Goal: Task Accomplishment & Management: Manage account settings

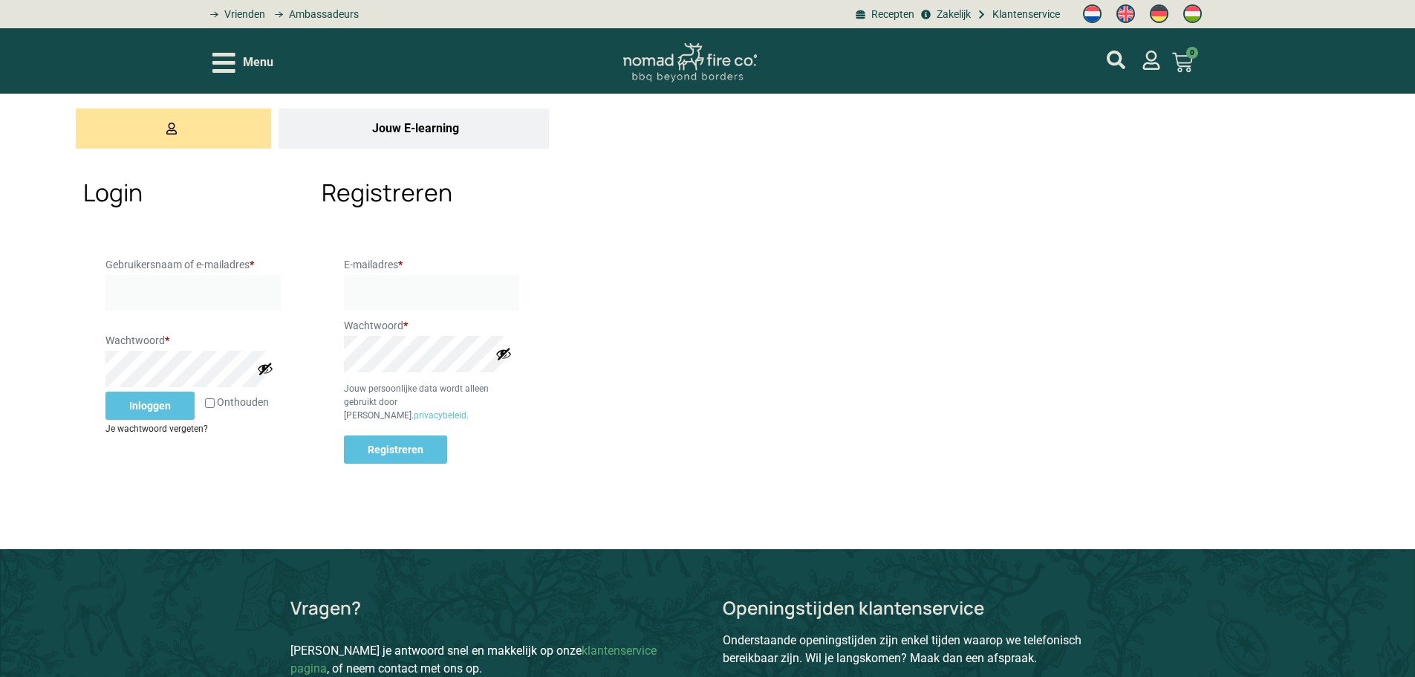
click at [178, 434] on link "Je wachtwoord vergeten?" at bounding box center [157, 429] width 103 height 10
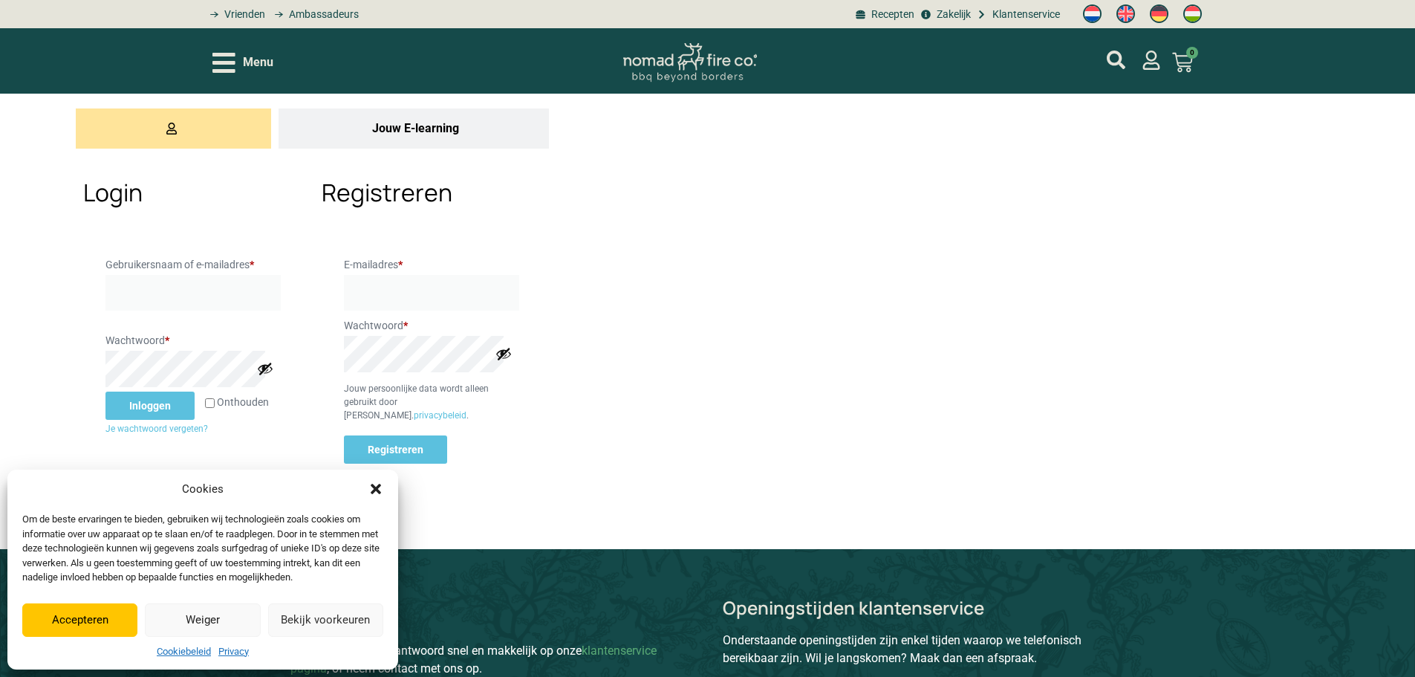
click at [372, 487] on icon "Dialog sluiten" at bounding box center [376, 488] width 15 height 15
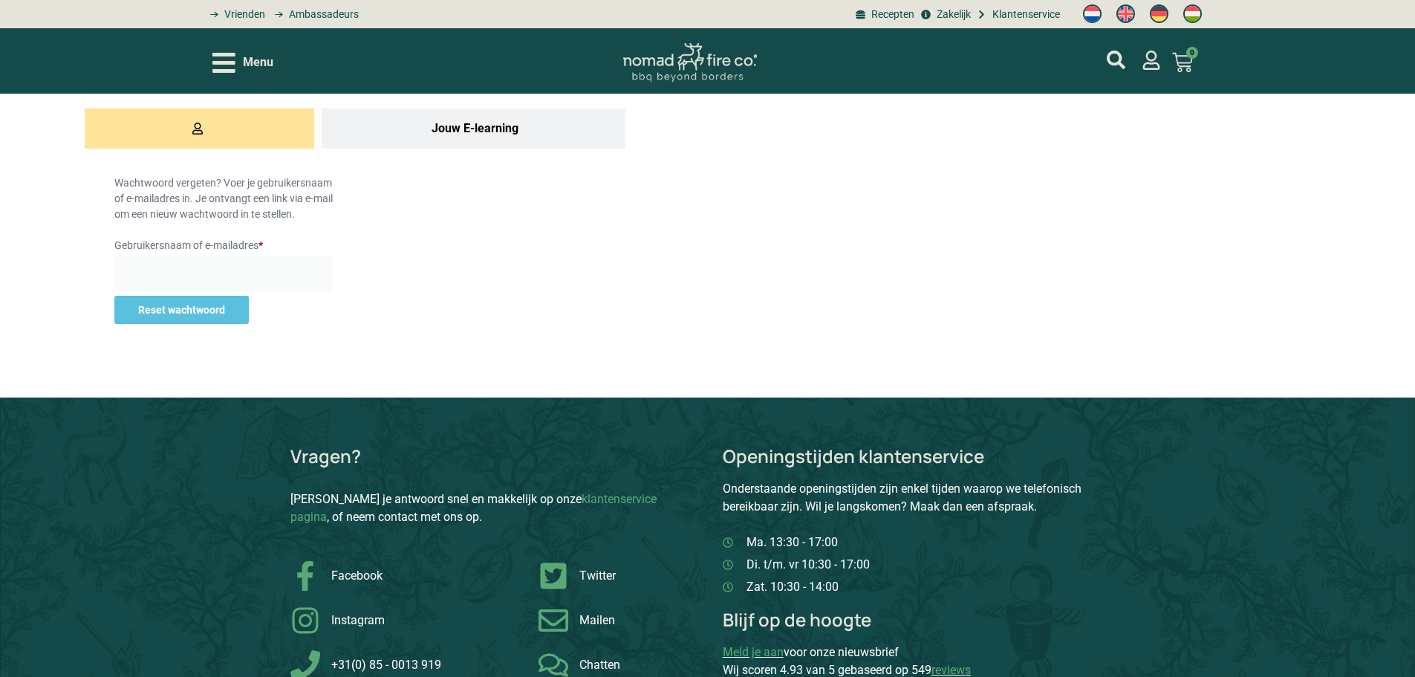
click at [232, 291] on input "Gebruikersnaam of e-mailadres * Vereist" at bounding box center [223, 274] width 218 height 36
type input "bobbyvanwordragen82@gmail.com"
click at [192, 318] on button "Reset wachtwoord" at bounding box center [181, 310] width 134 height 28
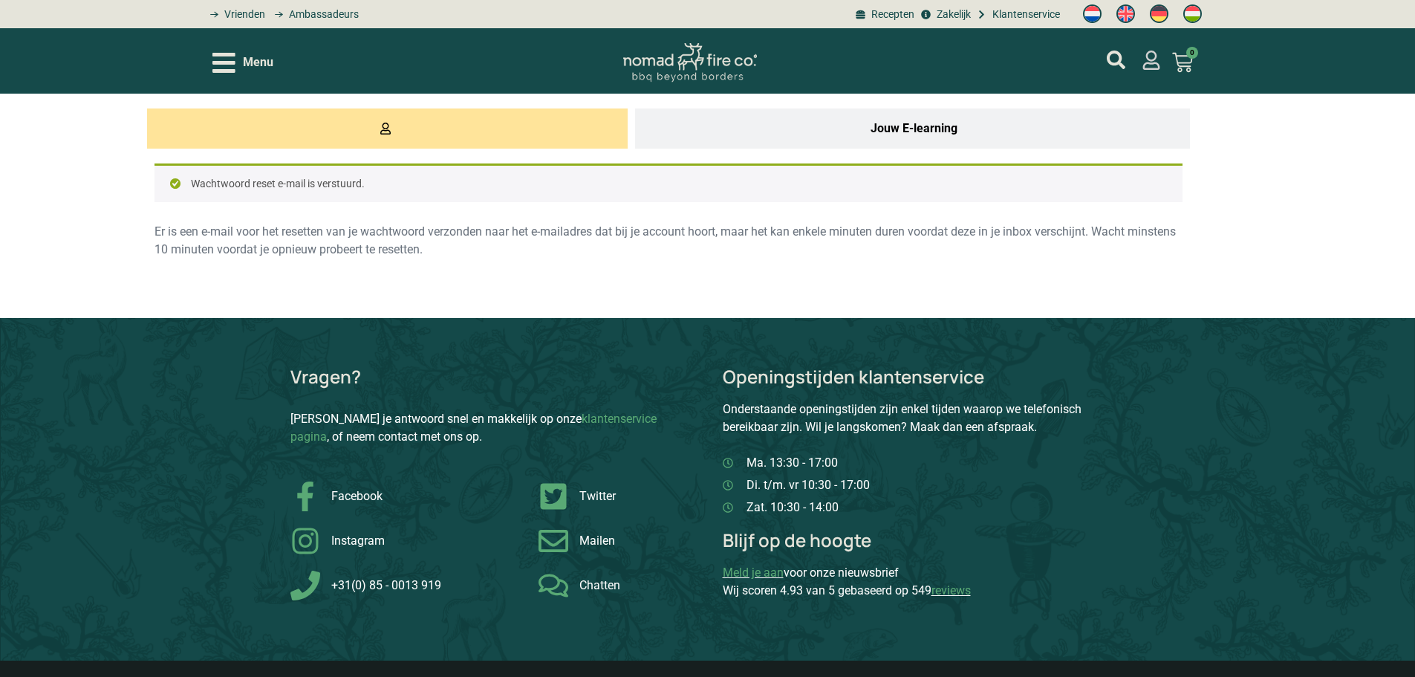
click at [1149, 62] on icon "mijn account" at bounding box center [1151, 60] width 17 height 19
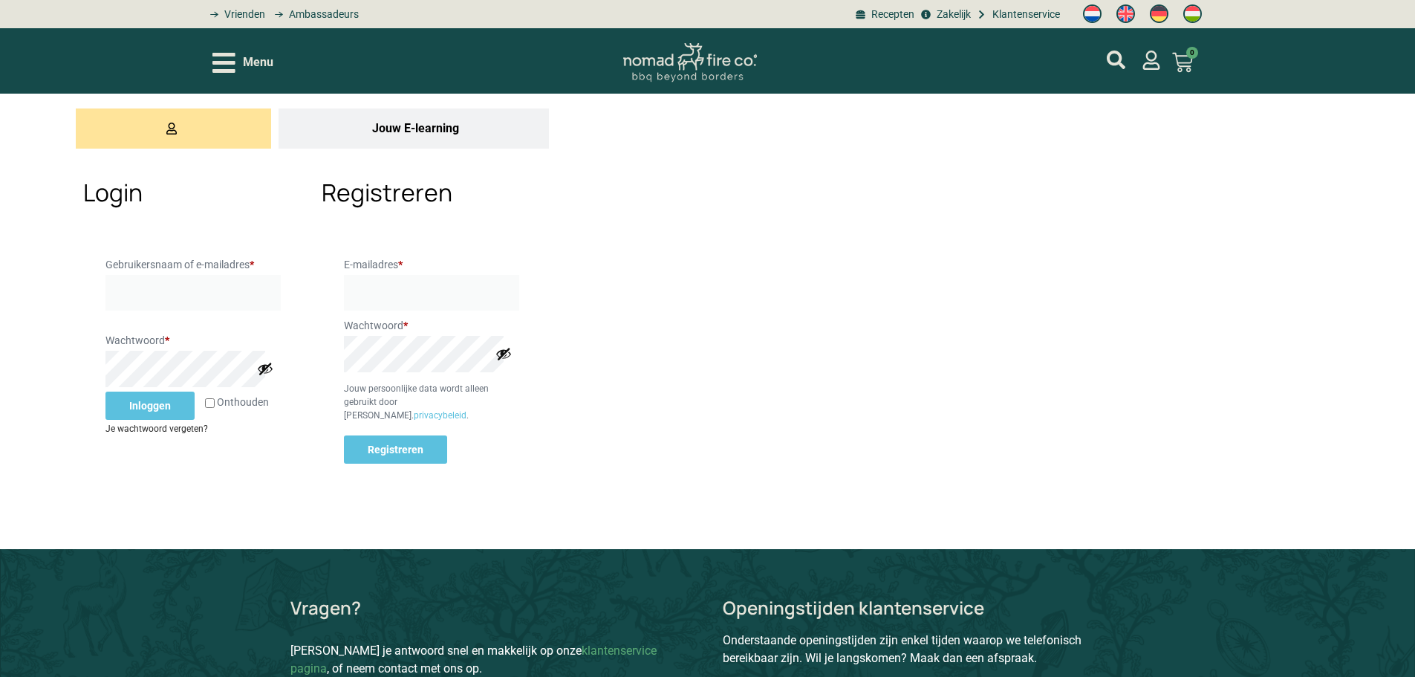
click at [179, 434] on link "Je wachtwoord vergeten?" at bounding box center [157, 429] width 103 height 10
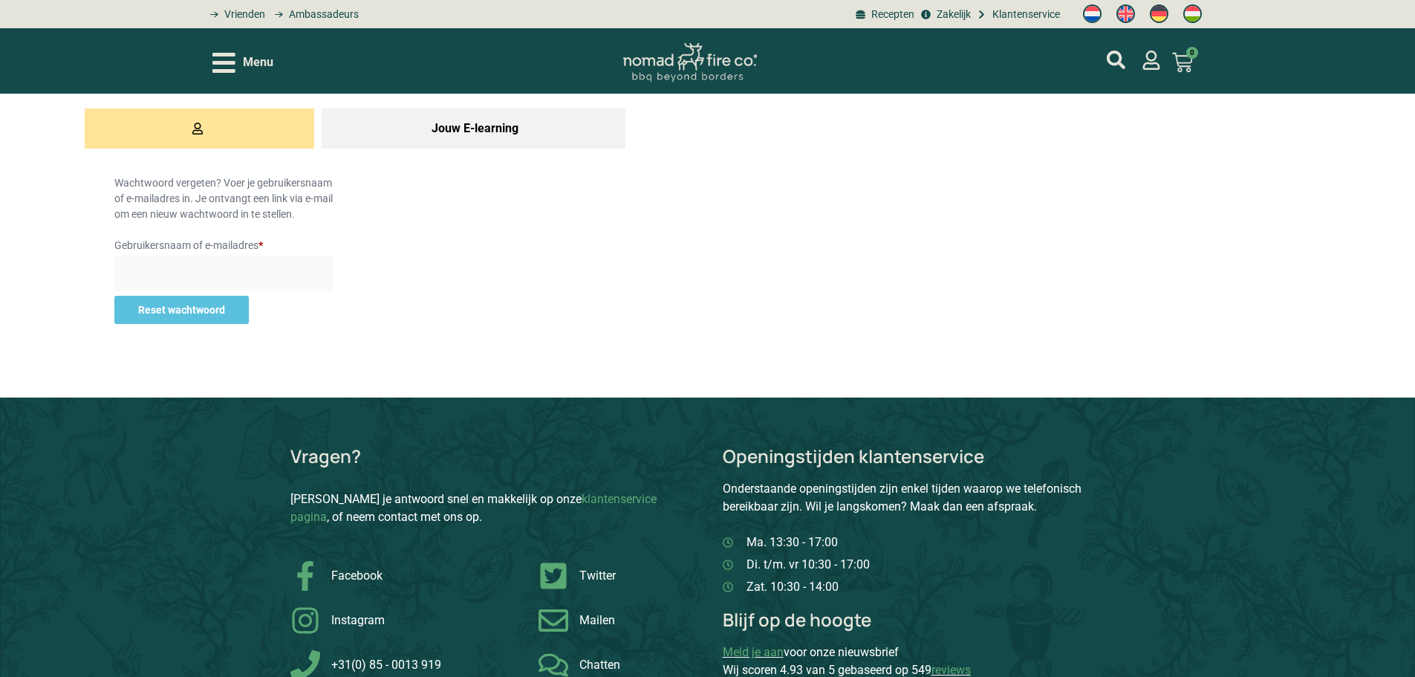
click at [249, 267] on input "Gebruikersnaam of e-mailadres * Vereist" at bounding box center [223, 274] width 218 height 36
paste input "eyndhoven2004@hotmail.com"
type input "eyndhoven2004@hotmail.com"
click at [223, 319] on button "Reset wachtwoord" at bounding box center [181, 310] width 134 height 28
click at [257, 278] on input "eyndhoven2004@hotmail.com" at bounding box center [223, 274] width 218 height 36
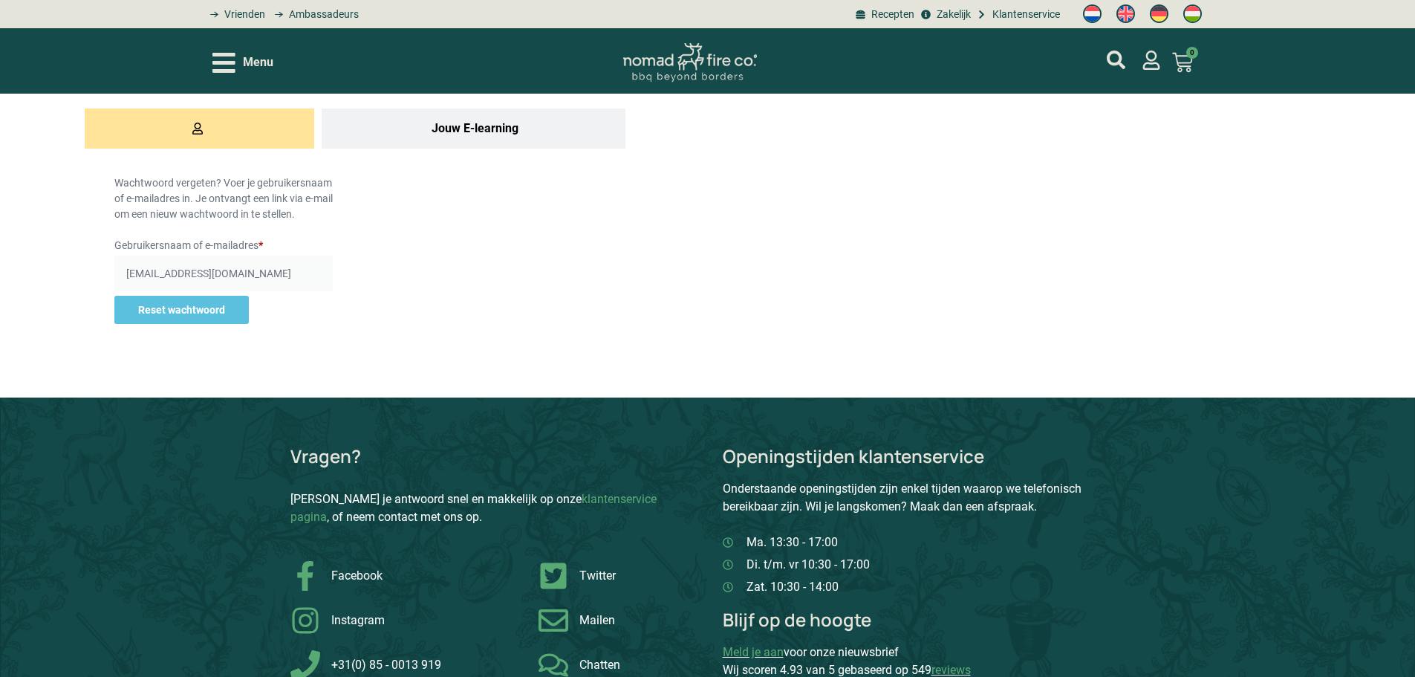
click at [257, 278] on input "eyndhoven2004@hotmail.com" at bounding box center [223, 274] width 218 height 36
type input "bobbyvanwordragen82@gmail.com"
click at [189, 314] on button "Reset wachtwoord" at bounding box center [181, 310] width 134 height 28
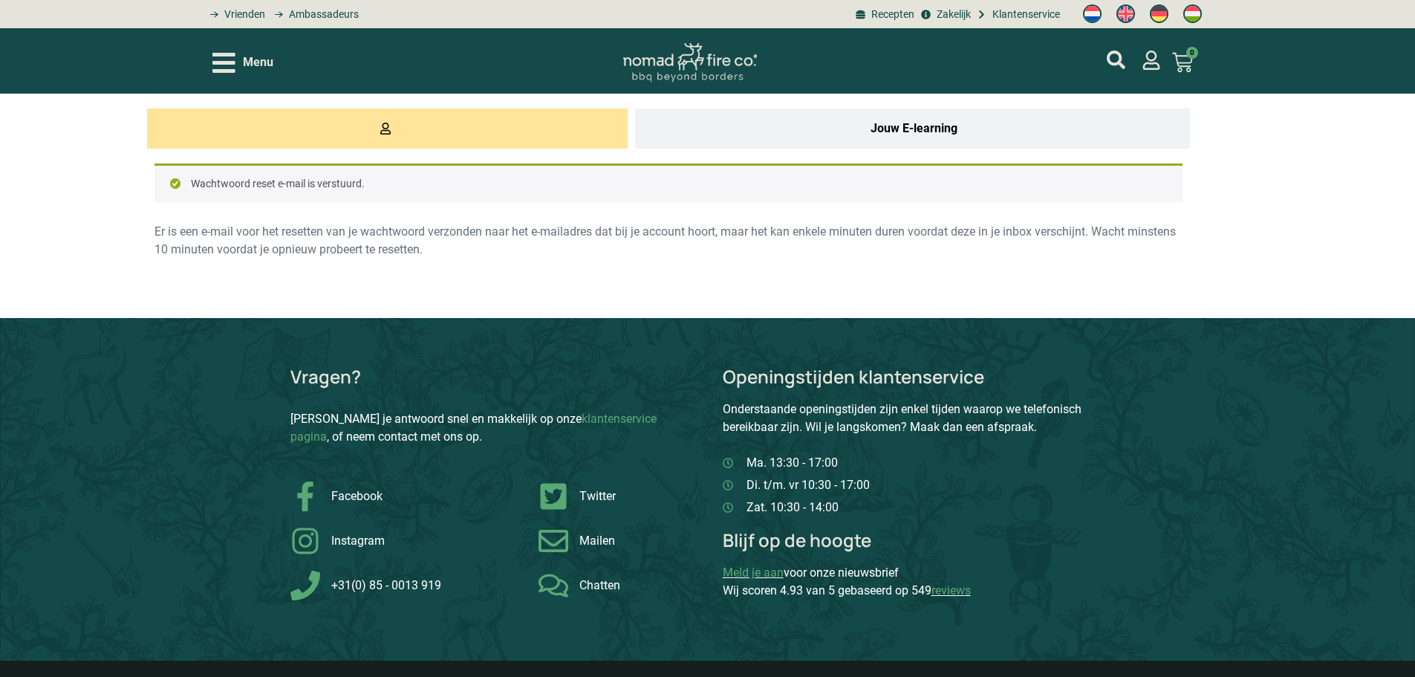
drag, startPoint x: 609, startPoint y: 296, endPoint x: 594, endPoint y: 282, distance: 20.5
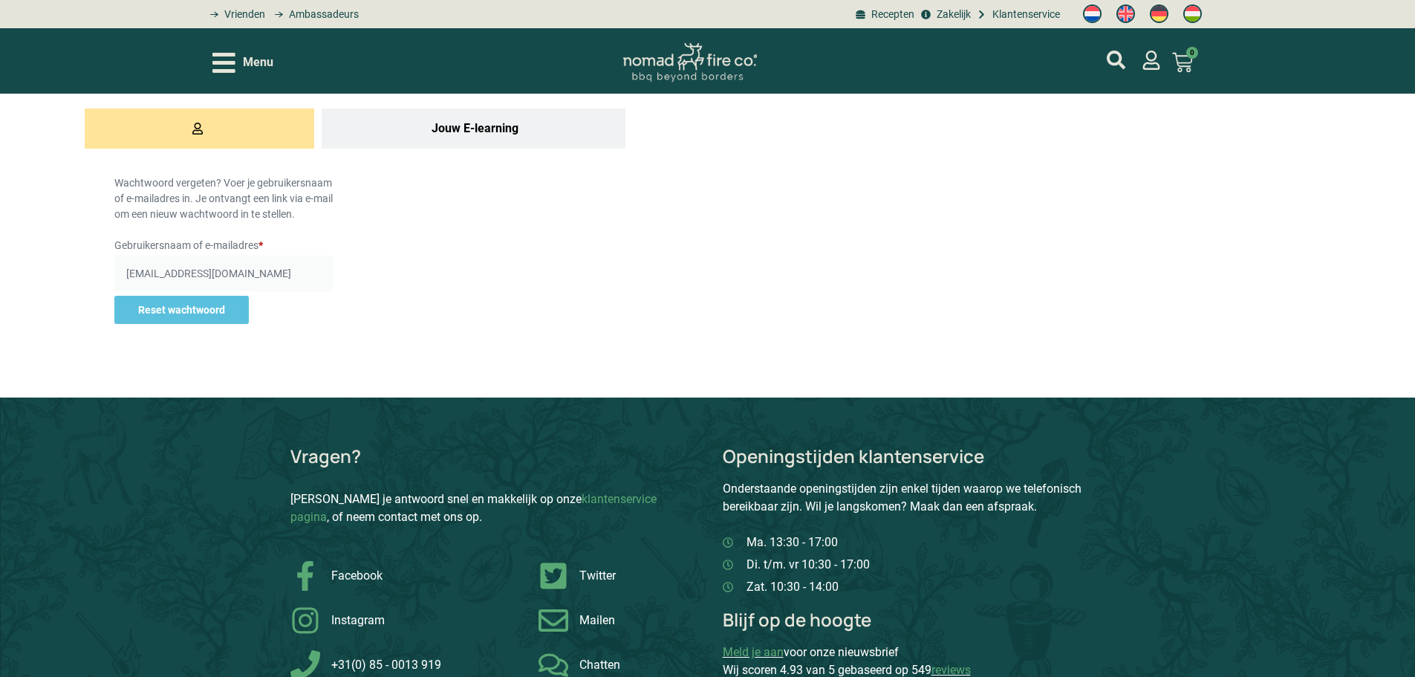
click at [217, 312] on button "Reset wachtwoord" at bounding box center [181, 310] width 134 height 28
click at [244, 310] on button "Reset wachtwoord" at bounding box center [181, 310] width 134 height 28
click at [166, 266] on input "Gebruikersnaam of e-mailadres * Vereist" at bounding box center [223, 274] width 218 height 36
type input "bobbyvanwordragen82@gmail.com"
click at [218, 309] on button "Reset wachtwoord" at bounding box center [181, 310] width 134 height 28
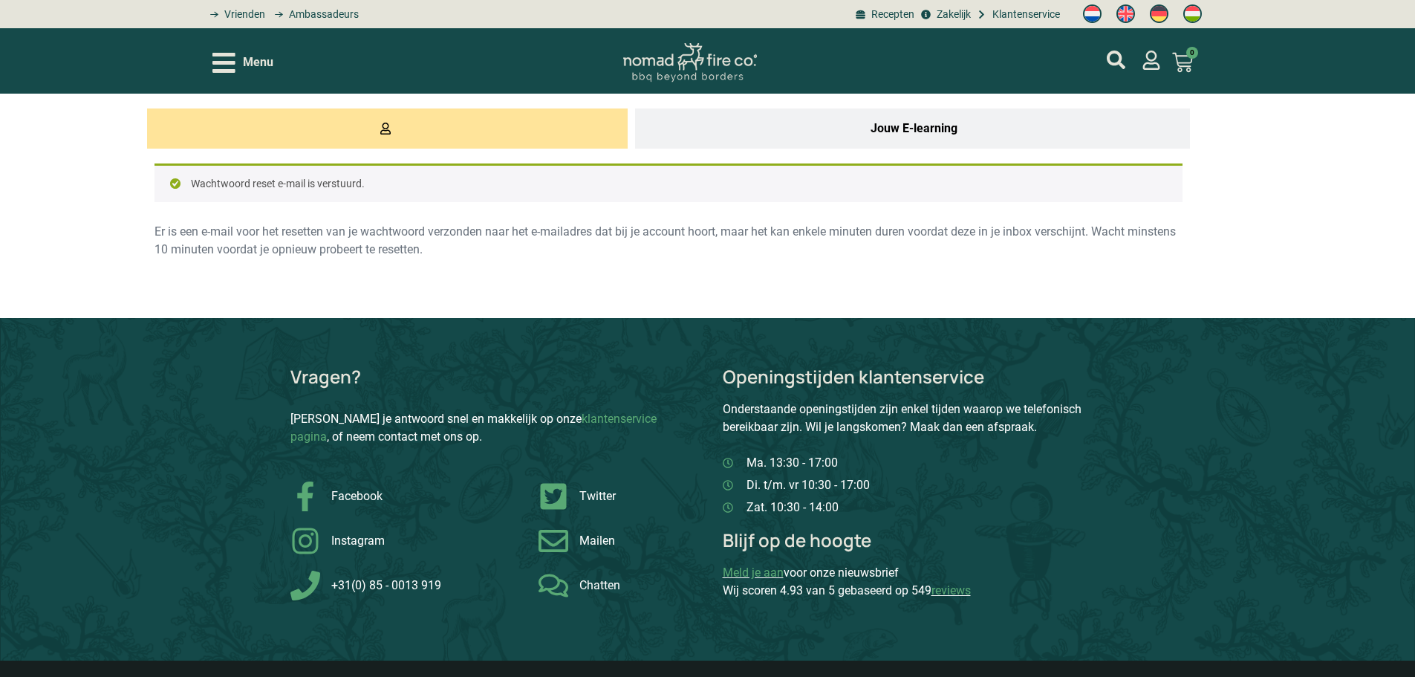
click at [478, 289] on div "Jouw E-learning Wachtwoord reset e-mail is verstuurd. Er is een e-mail voor het…" at bounding box center [668, 206] width 1337 height 224
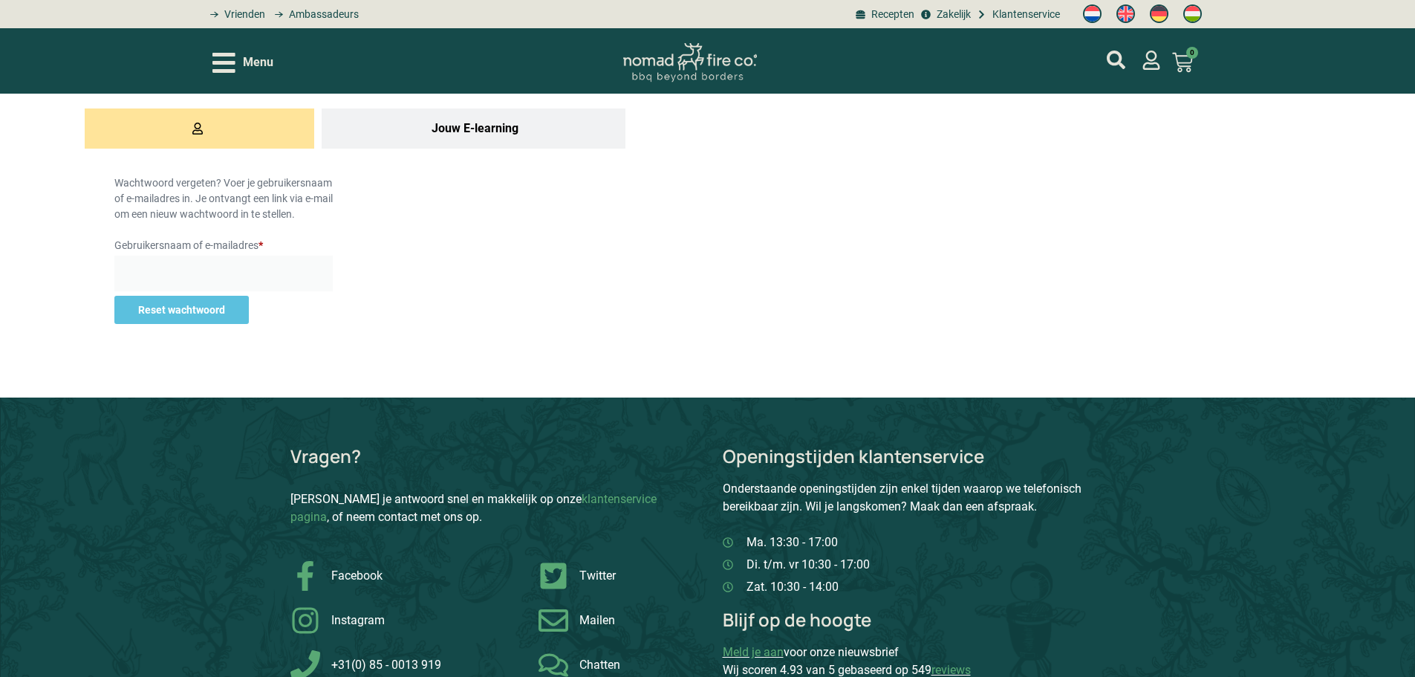
click at [201, 278] on input "Gebruikersnaam of e-mailadres * Vereist" at bounding box center [223, 274] width 218 height 36
type input "[EMAIL_ADDRESS][DOMAIN_NAME]"
click at [215, 312] on button "Reset wachtwoord" at bounding box center [181, 310] width 134 height 28
click at [273, 291] on input "Gebruikersnaam of e-mailadres * Vereist" at bounding box center [223, 274] width 218 height 36
type input "[EMAIL_ADDRESS][DOMAIN_NAME]"
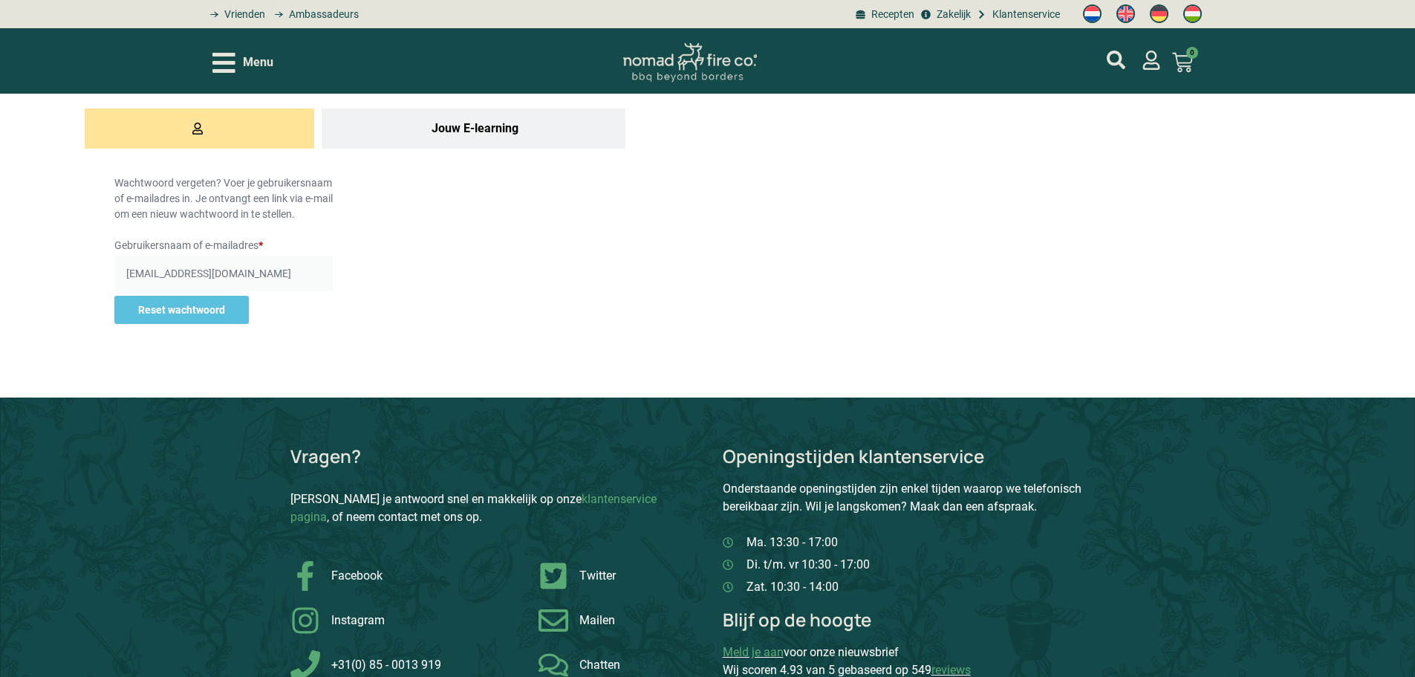
click at [227, 306] on button "Reset wachtwoord" at bounding box center [181, 310] width 134 height 28
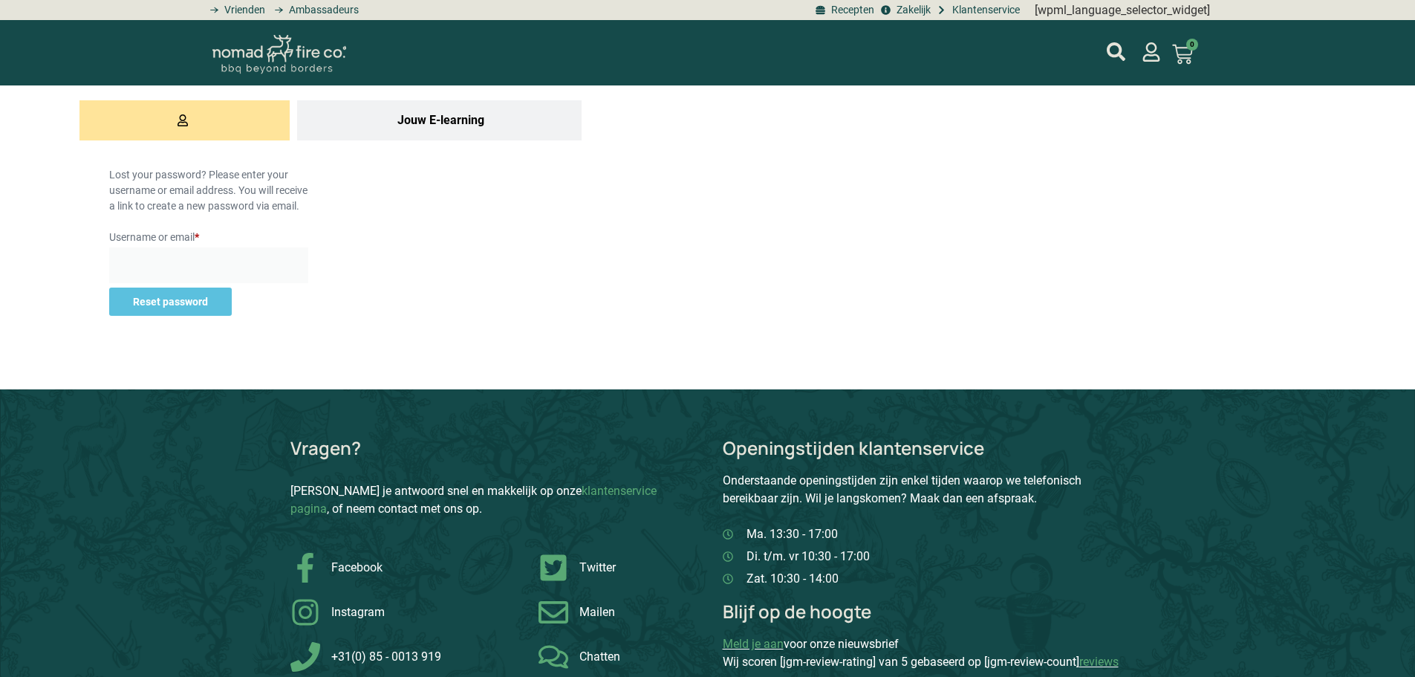
click at [200, 270] on input "Username or email * Required" at bounding box center [208, 265] width 199 height 36
type input "[EMAIL_ADDRESS][DOMAIN_NAME]"
click at [209, 316] on button "Reset password" at bounding box center [170, 302] width 123 height 28
click at [243, 283] on input "Username or email * Required" at bounding box center [208, 265] width 199 height 36
type input "[EMAIL_ADDRESS][DOMAIN_NAME]"
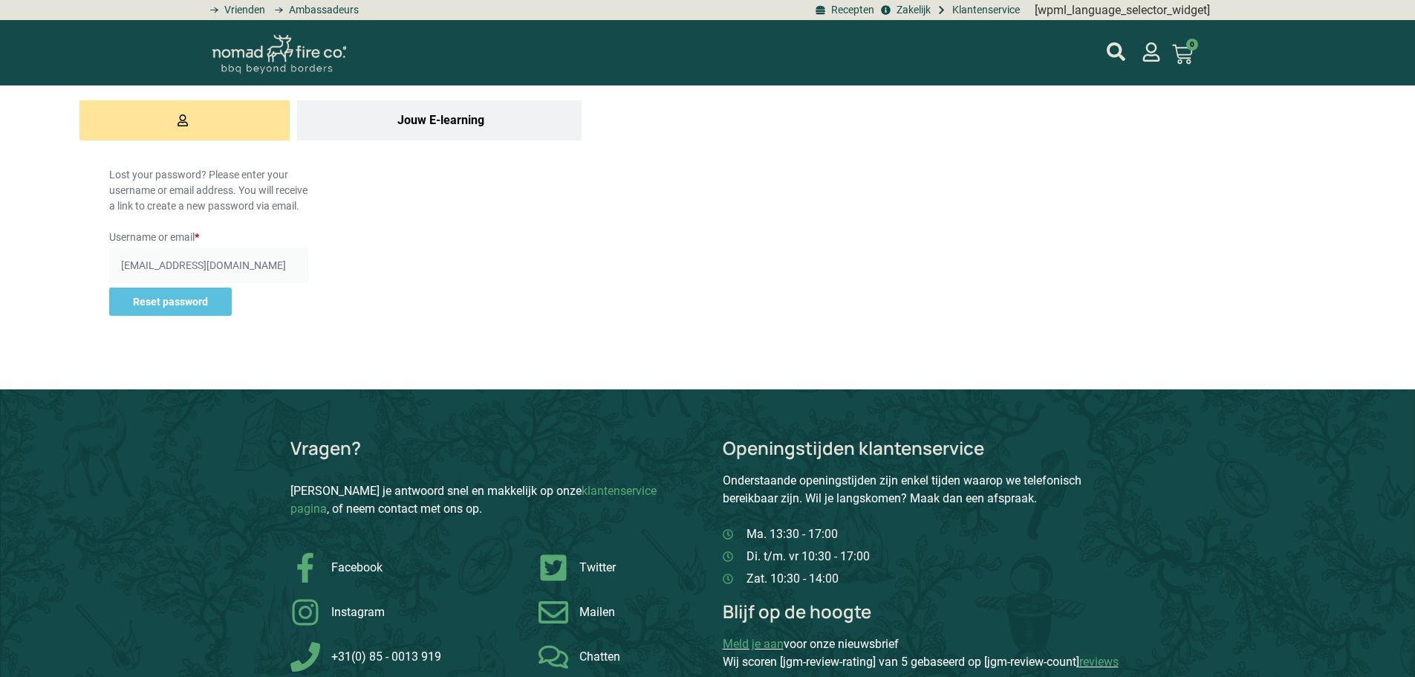
click at [207, 313] on button "Reset password" at bounding box center [170, 302] width 123 height 28
click at [259, 274] on input "Username or email * Required" at bounding box center [208, 265] width 199 height 36
paste input "bobbyvanwordragen82@gmail.com"
type input "bobbyvanwordragen82@gmail.com"
click at [122, 316] on button "Reset password" at bounding box center [170, 302] width 123 height 28
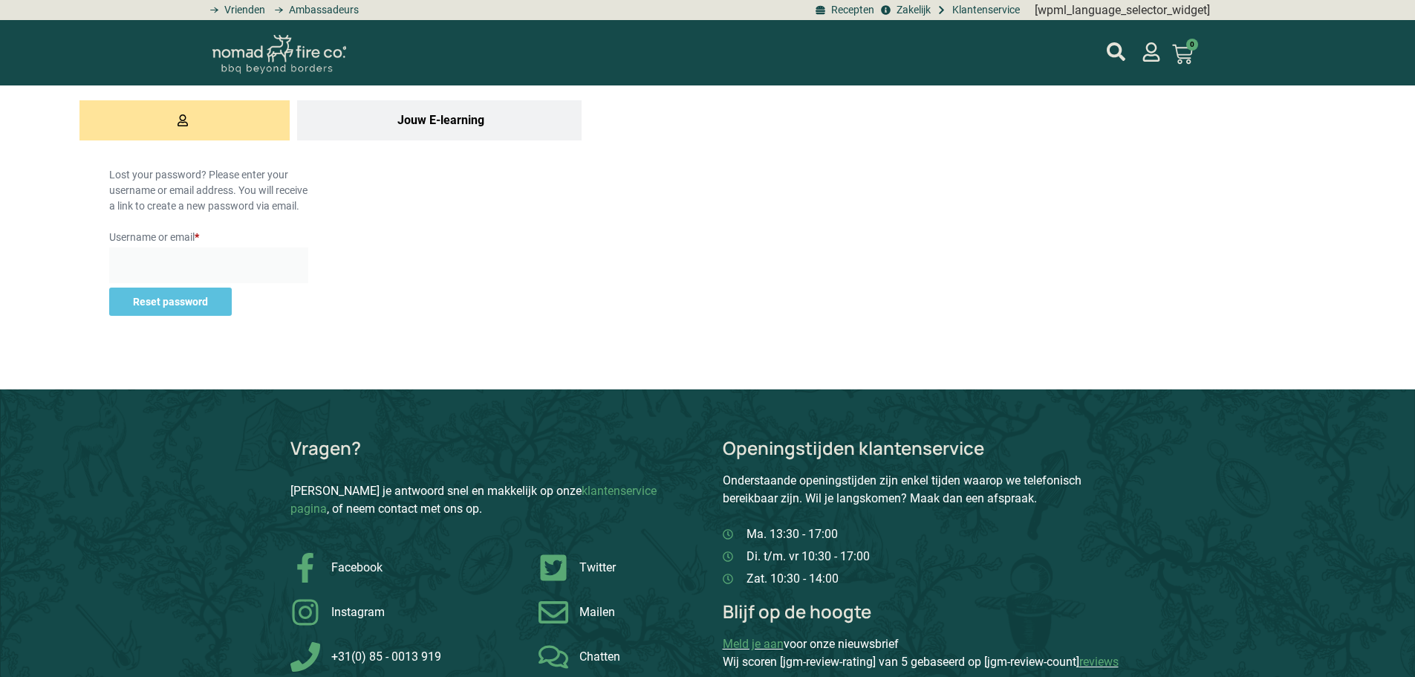
click at [164, 283] on input "Username or email * Required" at bounding box center [208, 265] width 199 height 36
type input "bobbyvanwordragen82@gmail.com"
click at [223, 314] on button "Reset password" at bounding box center [170, 302] width 123 height 28
